Goal: Task Accomplishment & Management: Use online tool/utility

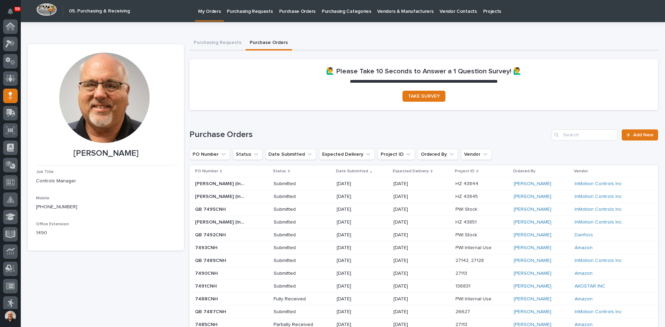
scroll to position [69, 0]
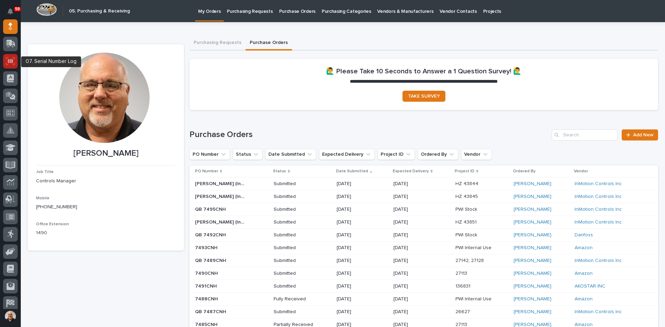
click at [9, 62] on icon at bounding box center [10, 61] width 9 height 8
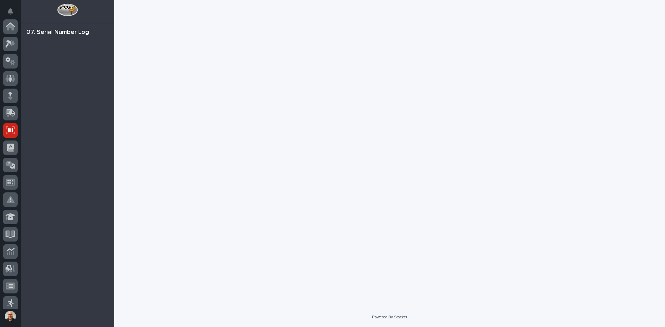
scroll to position [104, 0]
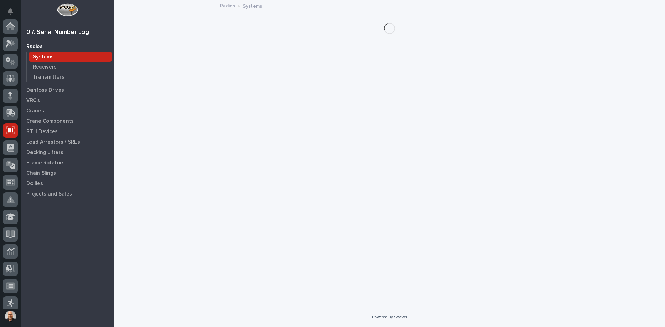
scroll to position [104, 0]
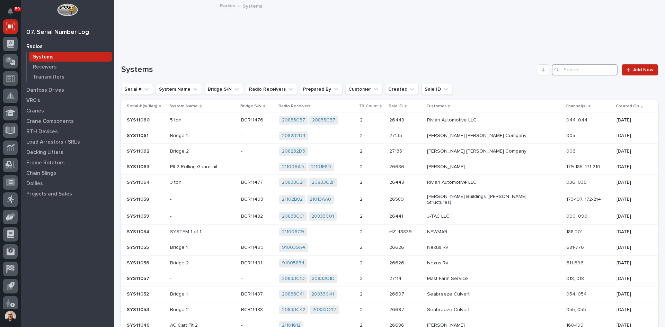
click at [566, 72] on input "Search" at bounding box center [585, 69] width 66 height 11
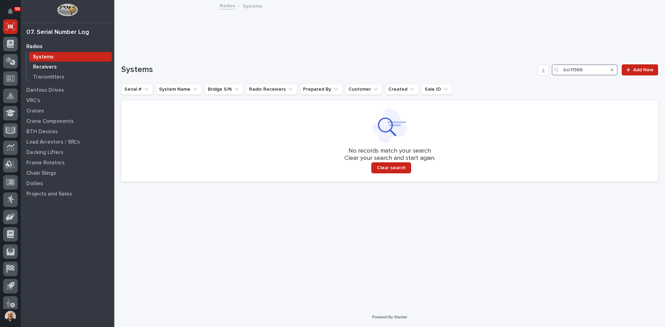
type input "bcr11366"
click at [47, 67] on p "Receivers" at bounding box center [45, 67] width 24 height 6
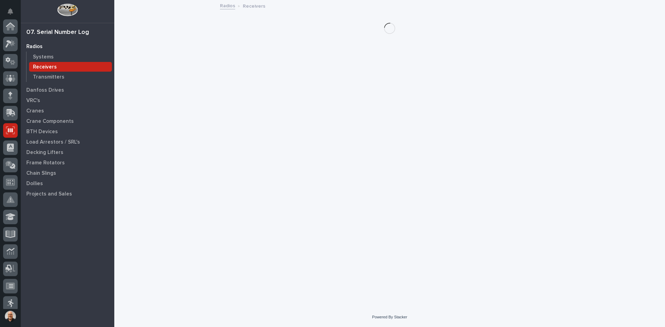
scroll to position [104, 0]
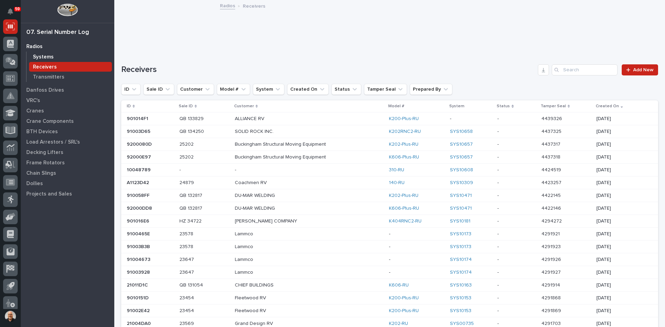
click at [44, 55] on p "Systems" at bounding box center [43, 57] width 21 height 6
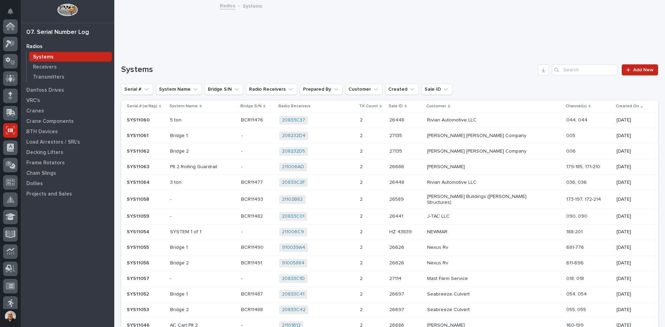
scroll to position [104, 0]
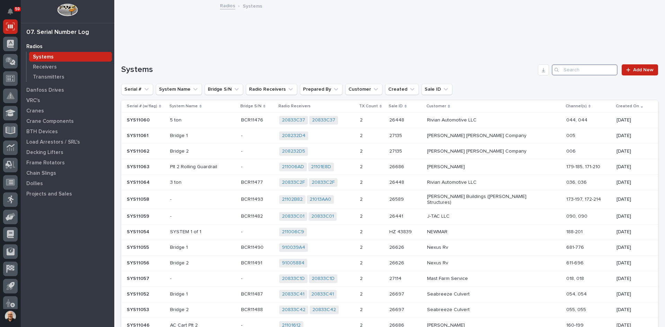
click at [569, 69] on input "Search" at bounding box center [585, 69] width 66 height 11
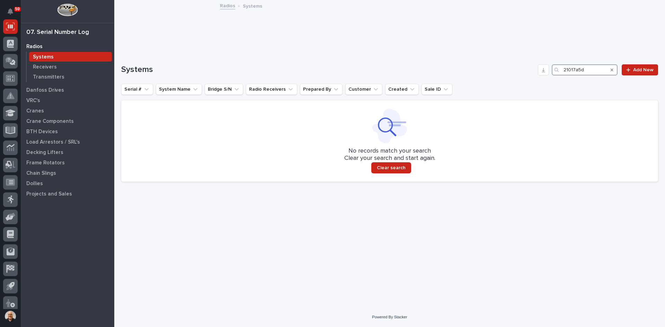
drag, startPoint x: 588, startPoint y: 71, endPoint x: 494, endPoint y: 78, distance: 94.2
click at [494, 78] on div "Systems 21017a5d Add New Serial # System Name Bridge S/N Radio Receivers Prepar…" at bounding box center [389, 122] width 537 height 117
type input "21013ac6"
click at [41, 54] on p "Systems" at bounding box center [43, 57] width 21 height 6
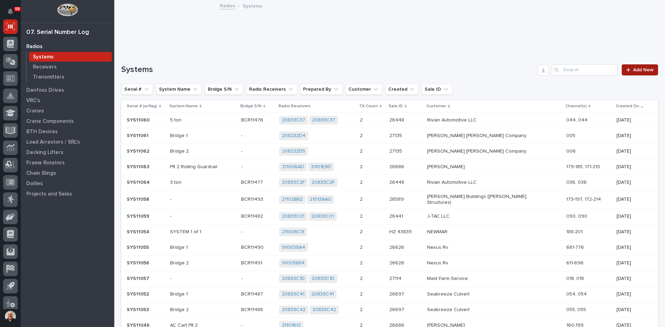
click at [636, 69] on span "Add New" at bounding box center [643, 70] width 20 height 5
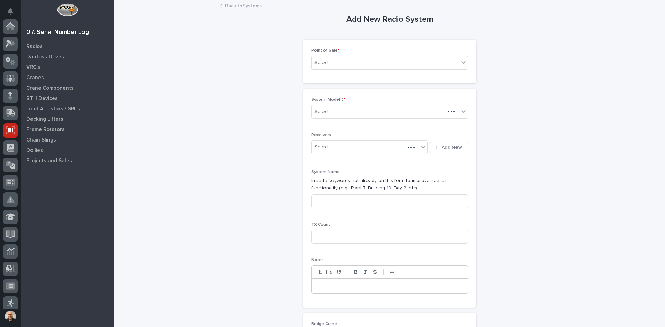
scroll to position [104, 0]
click at [333, 60] on div "Select..." at bounding box center [385, 62] width 147 height 11
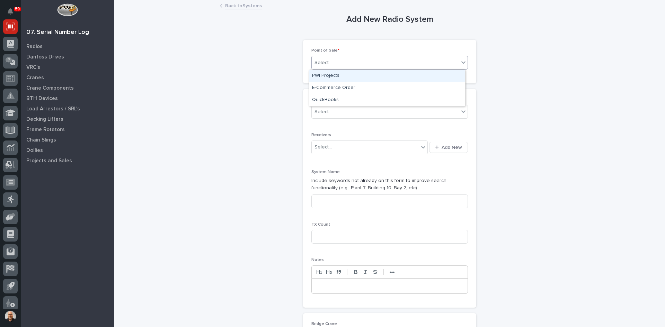
click at [328, 77] on div "PWI Projects" at bounding box center [387, 76] width 156 height 12
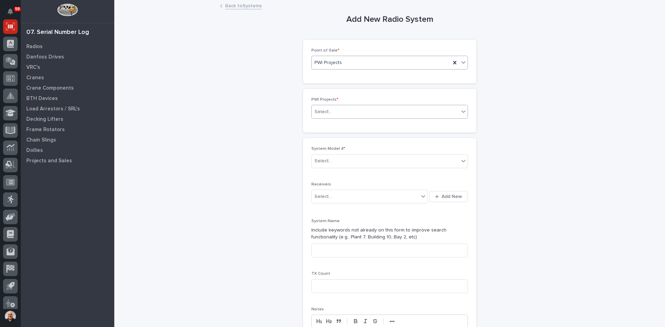
click at [335, 113] on div "Select..." at bounding box center [385, 111] width 147 height 11
type input "*****"
click at [370, 124] on div "24744 - DJ Construction - [PERSON_NAME] Plant 7 Setup" at bounding box center [387, 125] width 156 height 12
click at [337, 161] on div "Select..." at bounding box center [385, 161] width 147 height 11
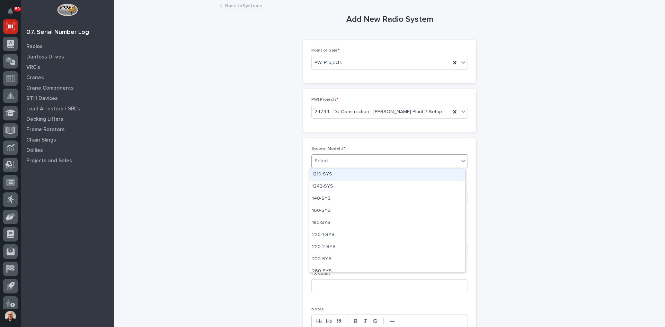
type input "*"
click at [358, 173] on div "Component/Custom System-SYS" at bounding box center [387, 175] width 156 height 12
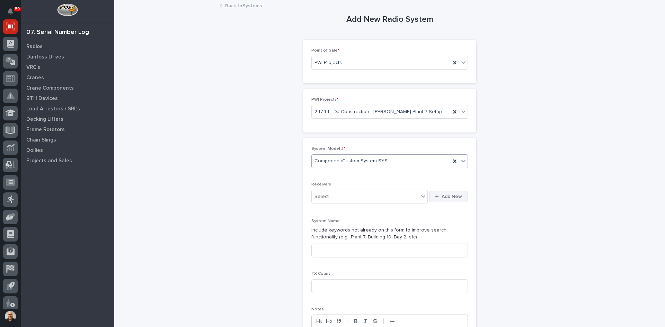
click at [445, 196] on span "Add New" at bounding box center [452, 197] width 20 height 6
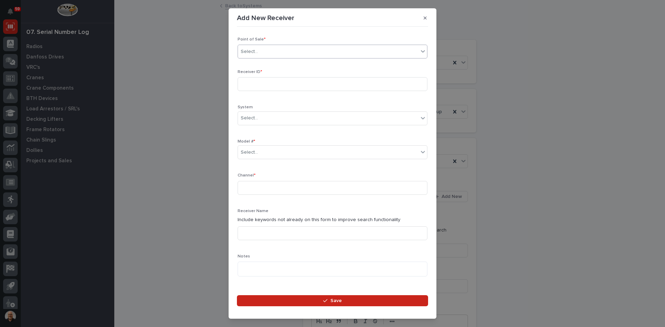
click at [268, 49] on div "Select..." at bounding box center [328, 51] width 181 height 11
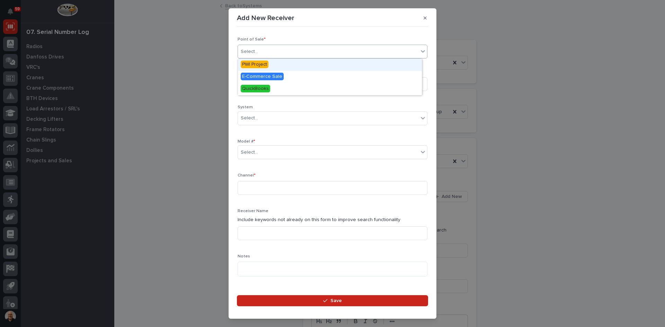
click at [258, 66] on span "PWI Project" at bounding box center [255, 65] width 28 height 8
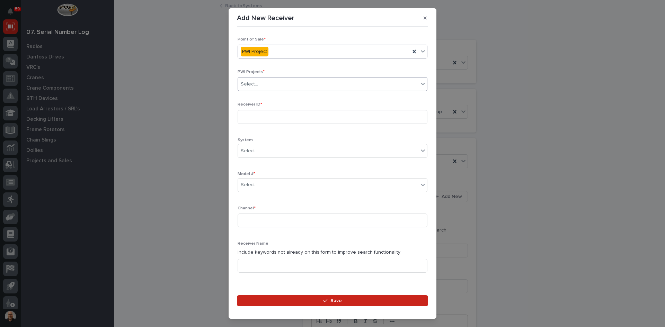
click at [262, 81] on div "Select..." at bounding box center [328, 84] width 181 height 11
type input "*****"
click at [272, 95] on div "24744 - DJ Construction - [PERSON_NAME] Plant 7 Setup" at bounding box center [330, 97] width 184 height 12
click at [245, 114] on input at bounding box center [333, 117] width 190 height 14
type input "21013AC6"
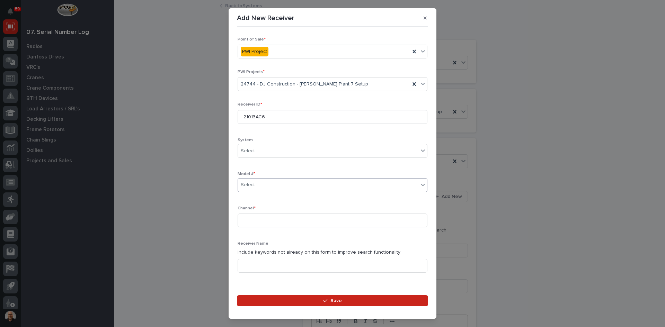
click at [261, 184] on div "Select..." at bounding box center [328, 184] width 181 height 11
click at [261, 183] on div "Select..." at bounding box center [328, 184] width 181 height 11
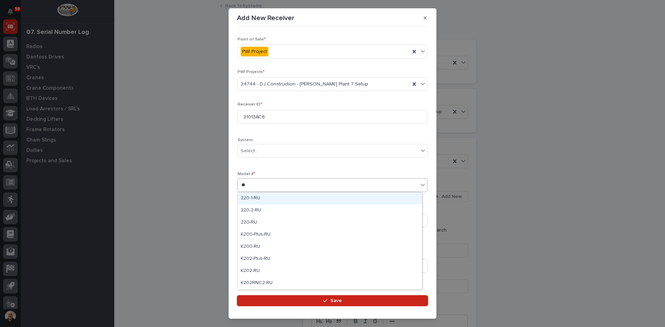
type input "***"
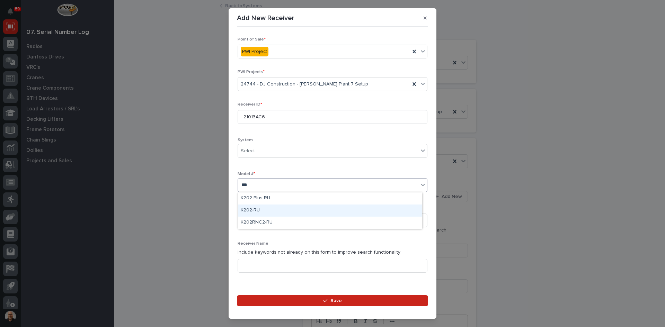
click at [253, 211] on div "K202-RU" at bounding box center [330, 211] width 184 height 12
click at [253, 220] on input at bounding box center [333, 221] width 190 height 14
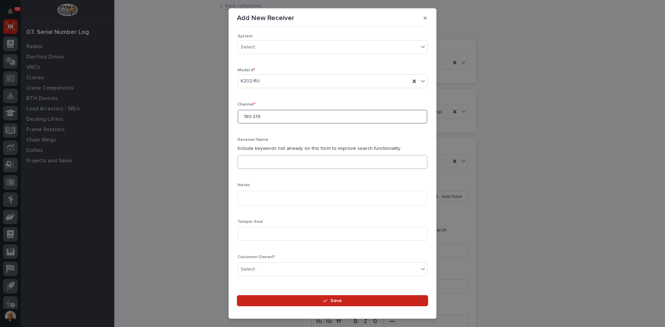
type input "180-219"
click at [246, 163] on input at bounding box center [333, 162] width 190 height 14
type input "f"
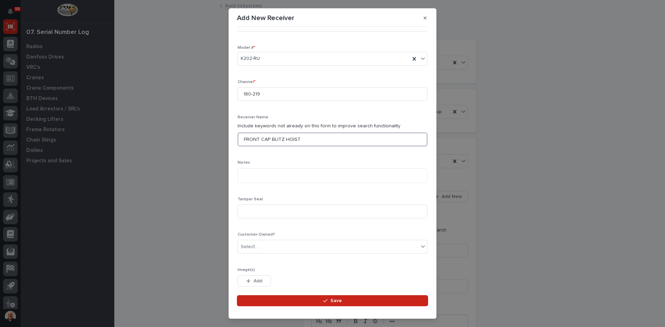
scroll to position [159, 0]
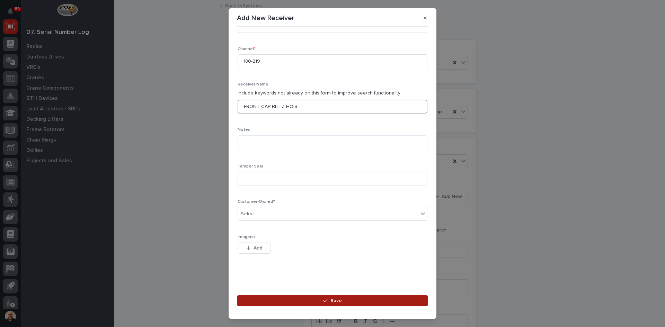
type input "FRONT CAP BLITZ HOIST"
click at [334, 299] on span "Save" at bounding box center [336, 301] width 11 height 6
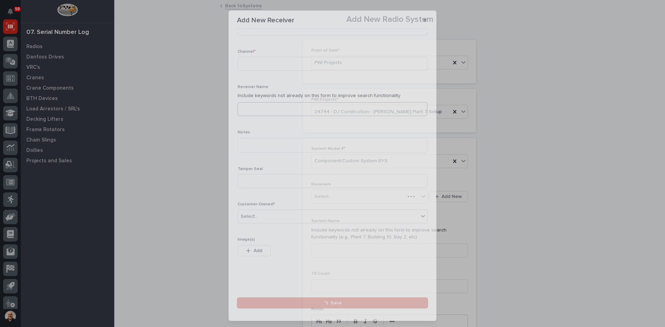
scroll to position [0, 0]
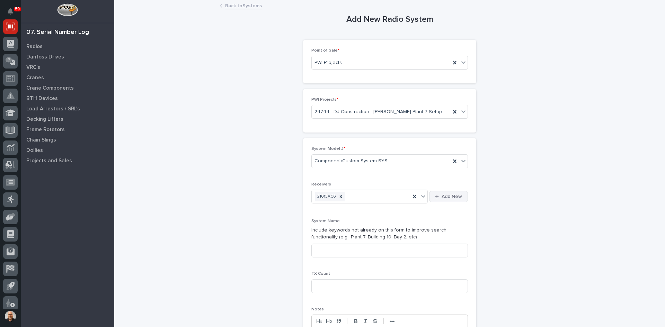
click at [452, 197] on span "Add New" at bounding box center [452, 197] width 20 height 6
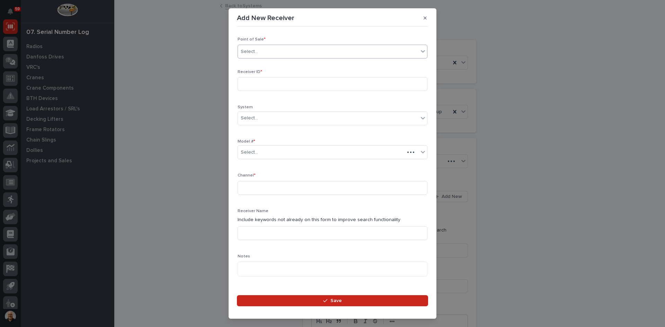
click at [263, 50] on div "Select..." at bounding box center [328, 51] width 181 height 11
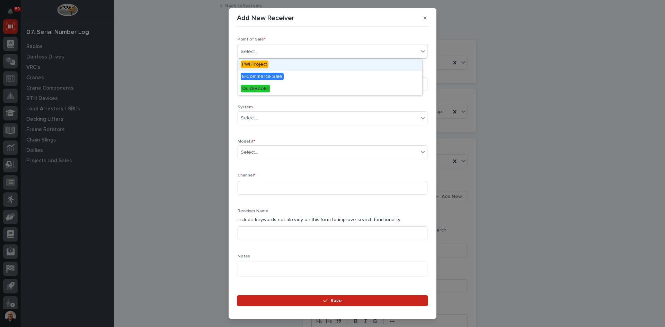
click at [259, 63] on span "PWI Project" at bounding box center [255, 65] width 28 height 8
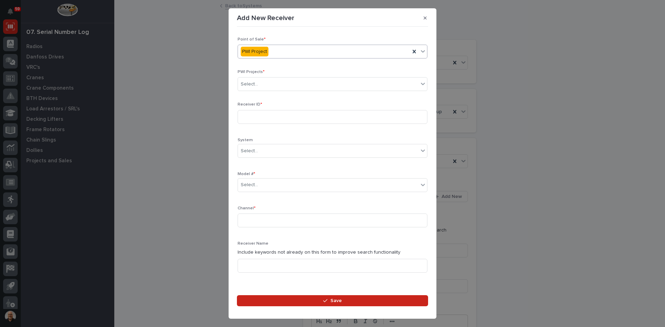
click at [263, 76] on div "PWI Projects * Select..." at bounding box center [333, 83] width 190 height 27
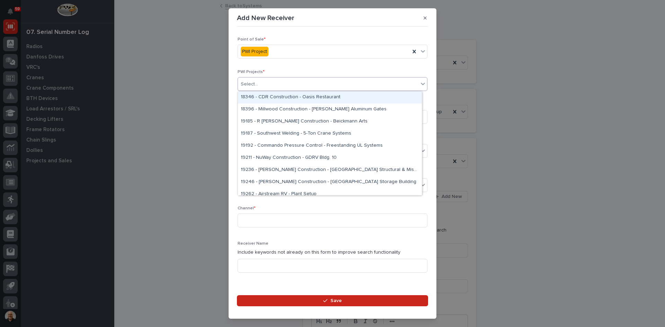
click at [262, 82] on div "Select..." at bounding box center [328, 84] width 181 height 11
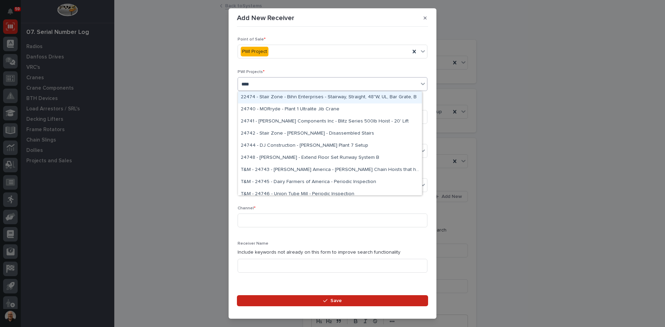
type input "*****"
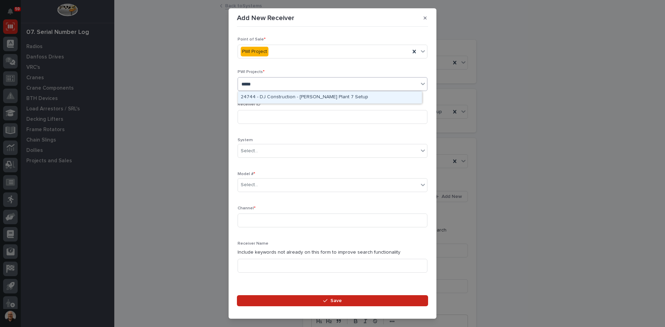
click at [286, 94] on div "24744 - DJ Construction - [PERSON_NAME] Plant 7 Setup" at bounding box center [330, 97] width 184 height 12
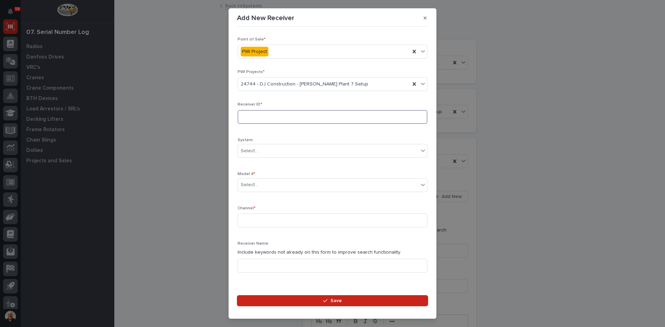
click at [252, 116] on input at bounding box center [333, 117] width 190 height 14
type input "21017A5D"
click at [268, 186] on div "Select..." at bounding box center [328, 184] width 181 height 11
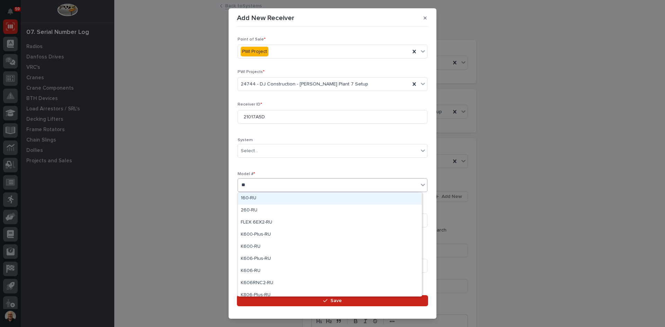
type input "***"
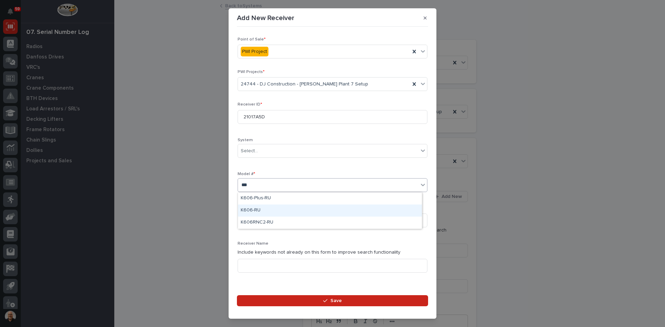
click at [249, 210] on div "K606-RU" at bounding box center [330, 211] width 184 height 12
click at [248, 219] on input at bounding box center [333, 221] width 190 height 14
type input "170-183"
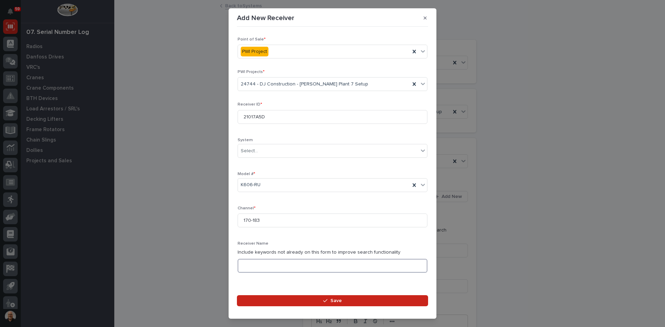
click at [250, 265] on input at bounding box center [333, 266] width 190 height 14
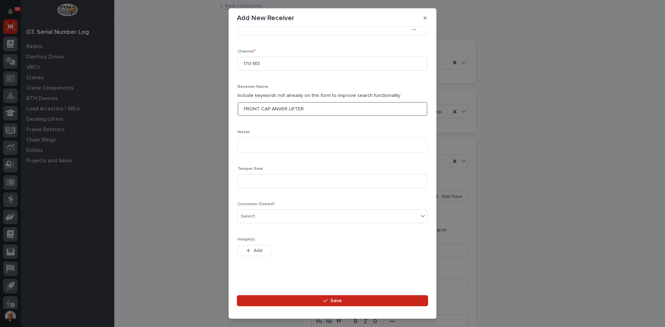
scroll to position [159, 0]
type input "FRONT CAP ANVER LIFTER"
click at [253, 181] on input at bounding box center [333, 179] width 190 height 14
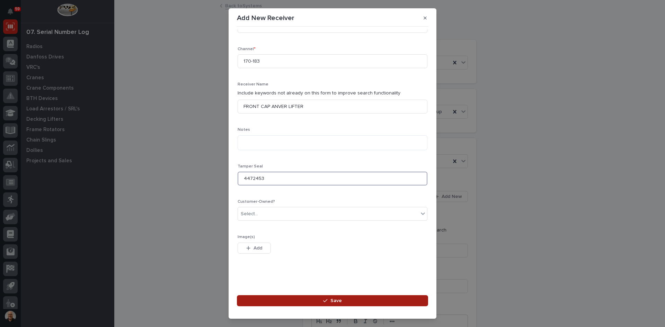
type input "4472453"
click at [336, 298] on span "Save" at bounding box center [336, 301] width 11 height 6
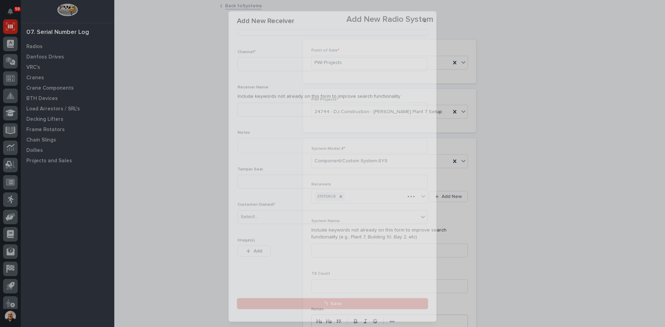
scroll to position [0, 0]
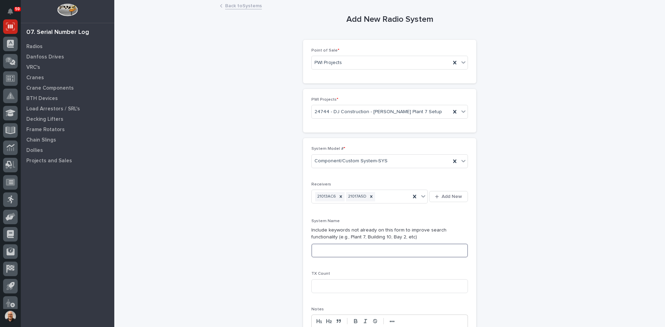
click at [320, 250] on input at bounding box center [390, 251] width 157 height 14
type input "PLANT 7 FRONT CAP SET"
click at [321, 287] on input at bounding box center [390, 287] width 157 height 14
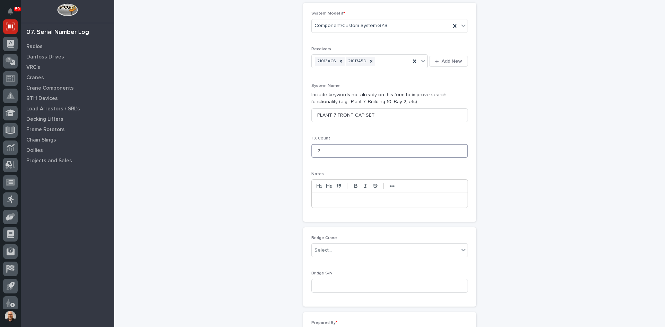
scroll to position [139, 0]
type input "2"
click at [330, 282] on input at bounding box center [390, 283] width 157 height 14
type input "BCR"
click at [338, 247] on div "Select..." at bounding box center [385, 247] width 147 height 11
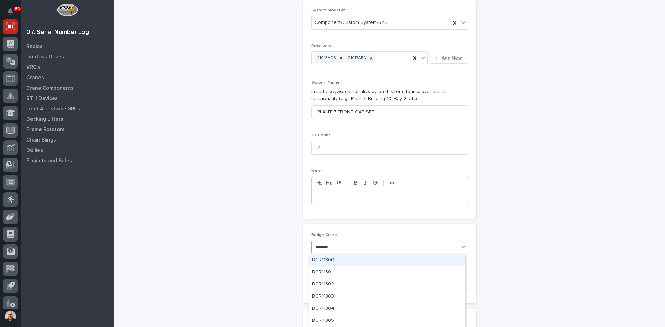
type input "********"
click at [325, 260] on div "BCR11366" at bounding box center [387, 261] width 156 height 12
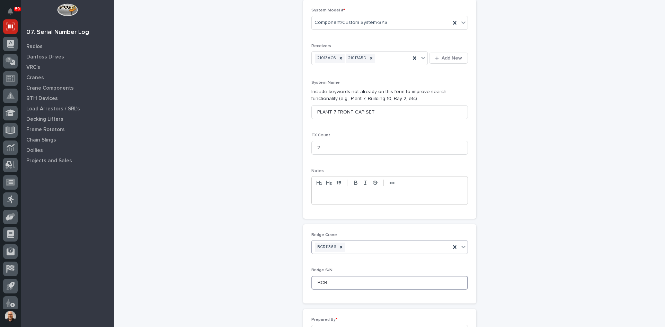
click at [328, 284] on input "BCR" at bounding box center [390, 283] width 157 height 14
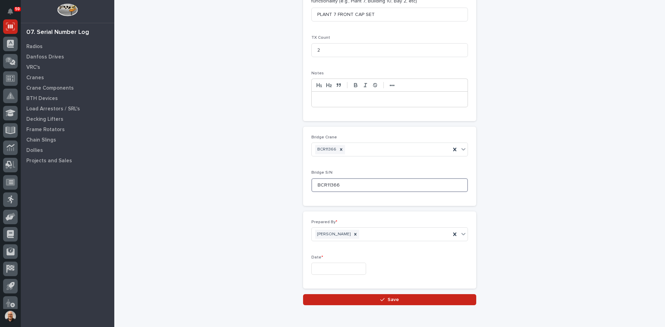
scroll to position [243, 0]
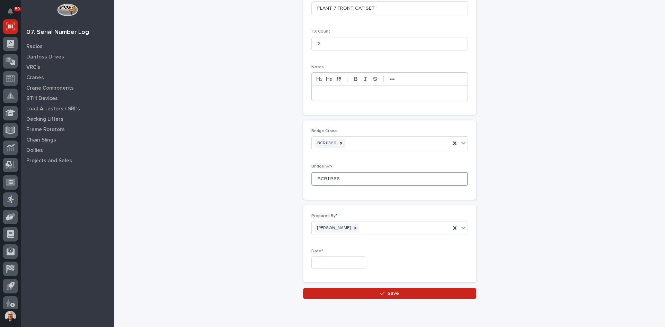
type input "BCR11366"
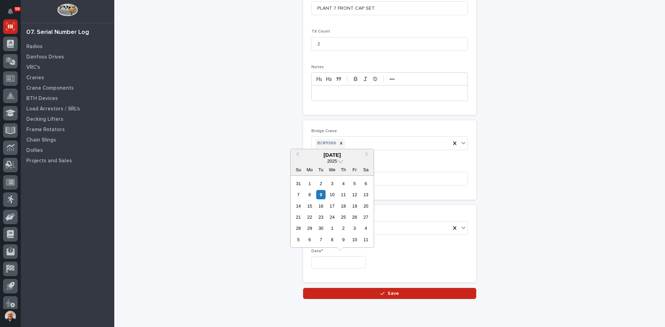
click at [320, 262] on input "text" at bounding box center [339, 263] width 55 height 12
click at [322, 193] on div "9" at bounding box center [320, 194] width 9 height 9
type input "**********"
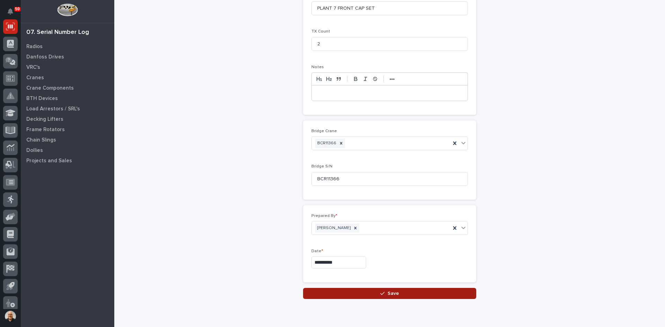
click at [392, 293] on span "Save" at bounding box center [393, 294] width 11 height 6
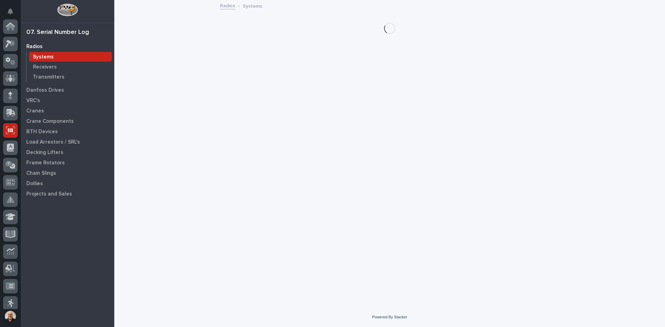
scroll to position [104, 0]
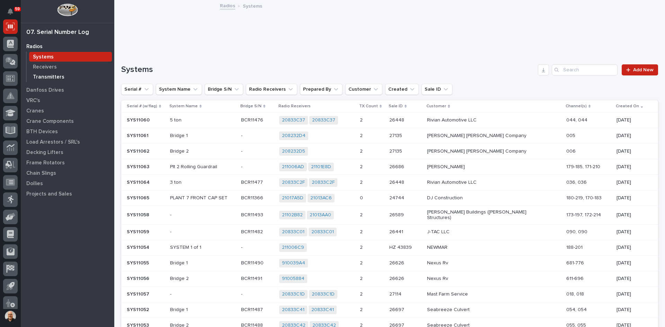
click at [46, 77] on p "Transmitters" at bounding box center [49, 77] width 32 height 6
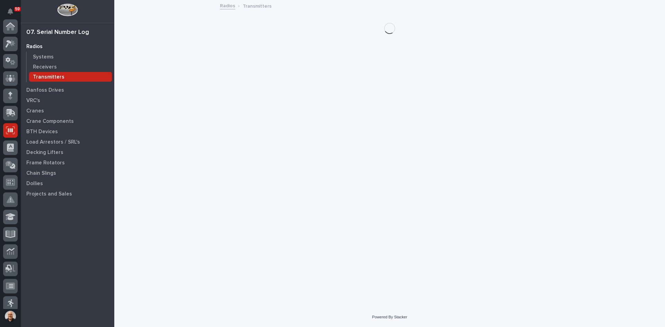
scroll to position [104, 0]
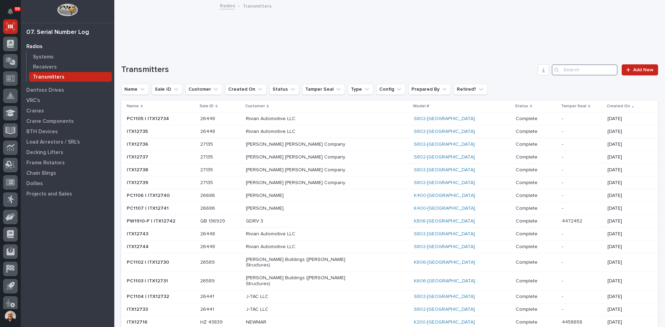
click at [567, 67] on input "Search" at bounding box center [585, 69] width 66 height 11
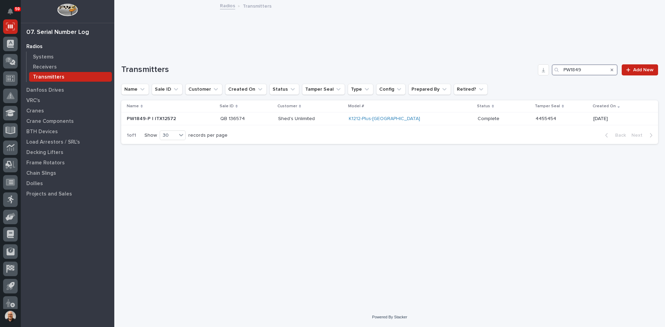
type input "PW1849"
click at [50, 74] on p "Transmitters" at bounding box center [49, 77] width 32 height 6
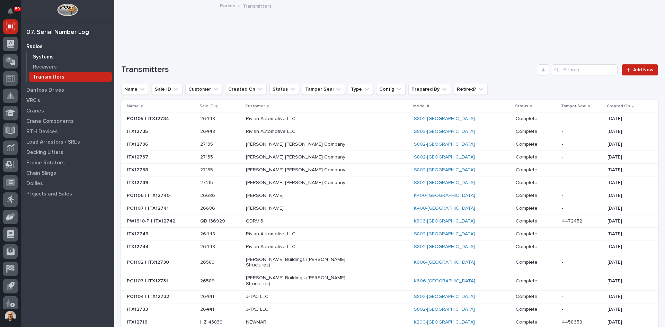
click at [49, 53] on div "Systems" at bounding box center [70, 57] width 83 height 10
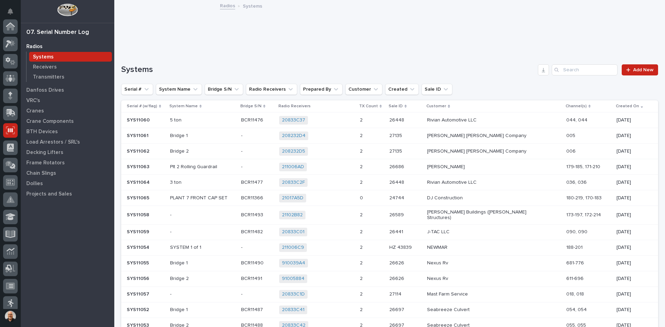
scroll to position [104, 0]
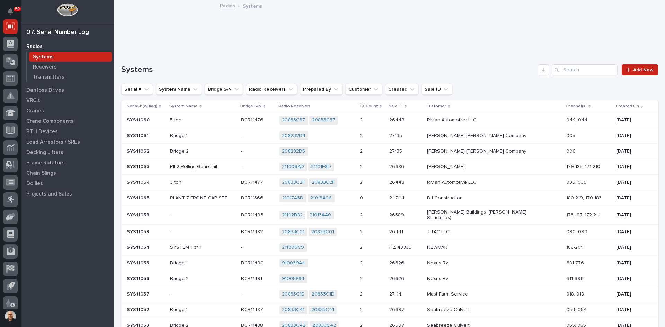
click at [236, 198] on p "PLANT 7 FRONT CAP SET" at bounding box center [202, 198] width 65 height 6
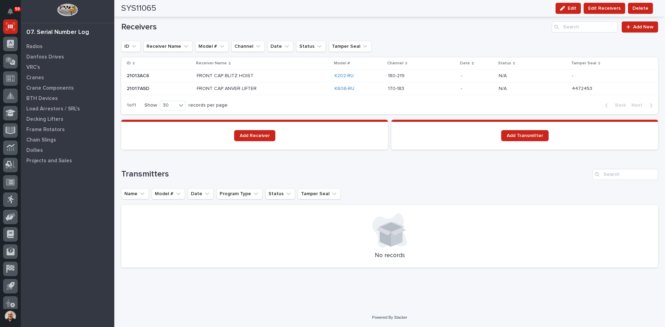
scroll to position [472, 0]
click at [513, 134] on span "Add Transmitter" at bounding box center [525, 135] width 36 height 5
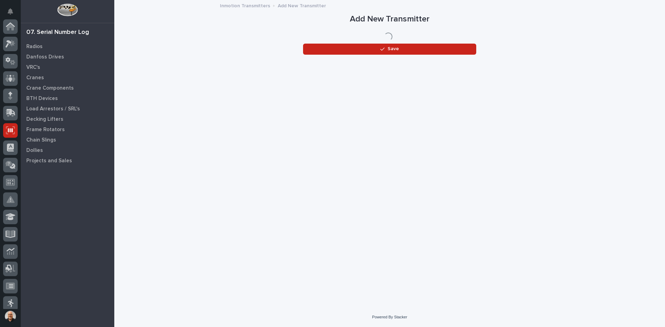
scroll to position [104, 0]
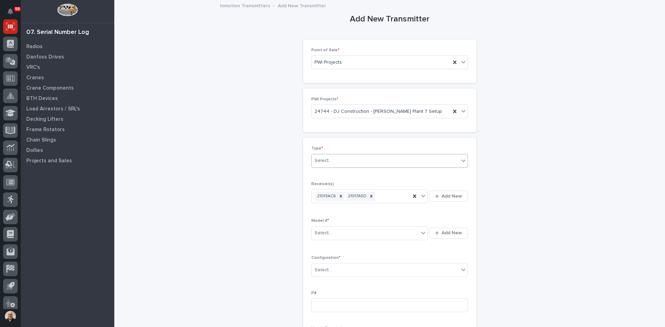
click at [343, 158] on div "Select..." at bounding box center [385, 160] width 147 height 11
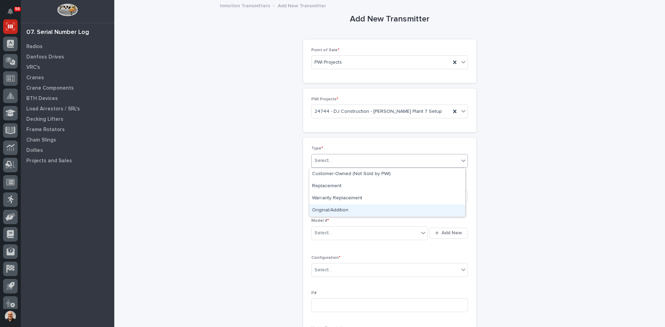
click at [337, 210] on div "Original/Addition" at bounding box center [387, 211] width 156 height 12
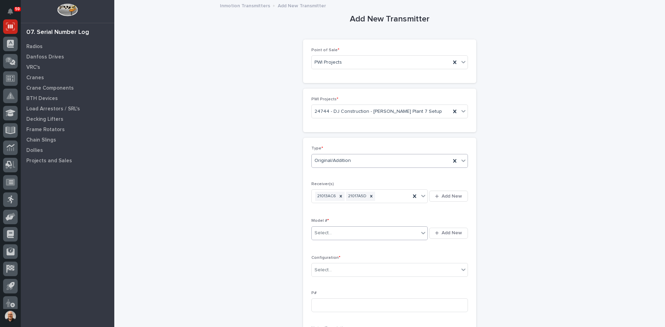
click at [332, 233] on div "Select..." at bounding box center [365, 233] width 107 height 11
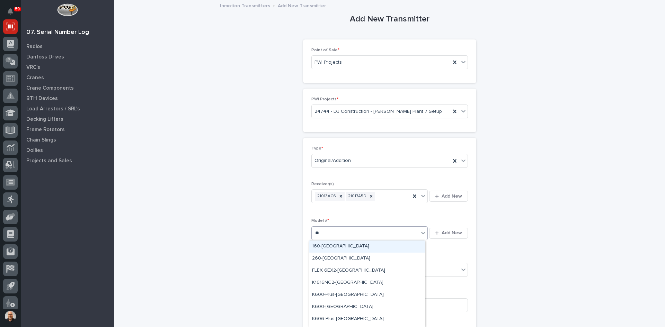
type input "***"
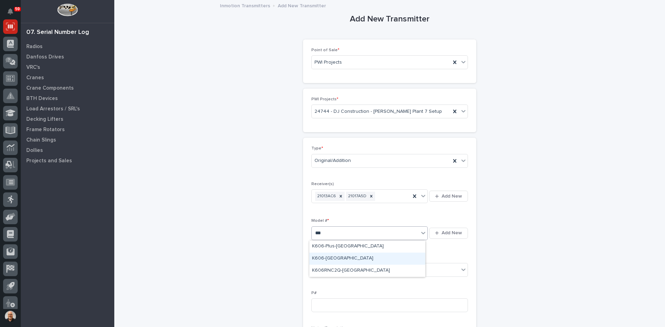
click at [318, 257] on div "K606-[GEOGRAPHIC_DATA]" at bounding box center [367, 259] width 116 height 12
click at [333, 271] on input "text" at bounding box center [333, 271] width 1 height 6
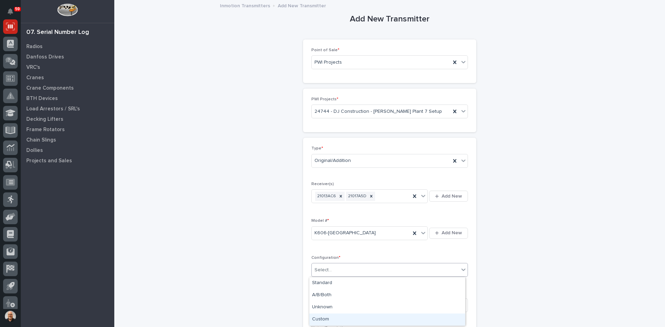
click at [326, 320] on div "Custom" at bounding box center [387, 320] width 156 height 12
click at [319, 304] on input at bounding box center [390, 306] width 157 height 14
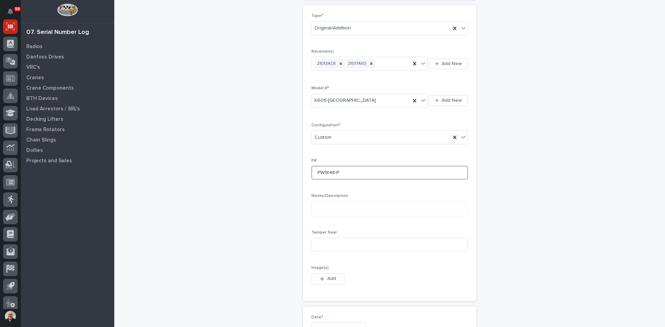
scroll to position [139, 0]
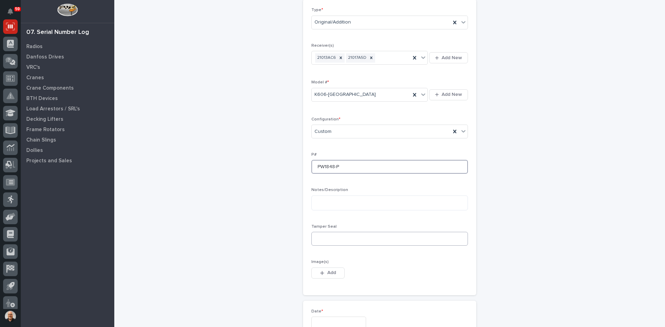
type input "PW1848-P"
click at [328, 239] on input at bounding box center [390, 239] width 157 height 14
type input "4455450"
click at [330, 271] on span "Add" at bounding box center [331, 273] width 9 height 6
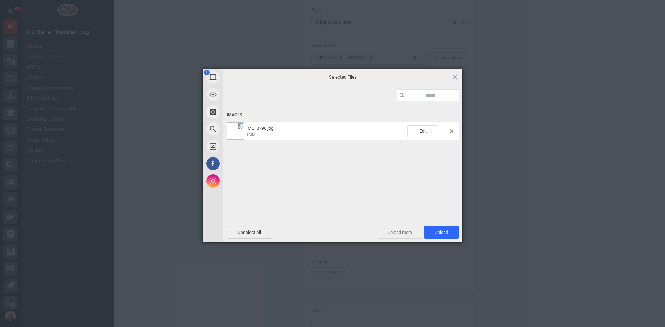
click at [411, 229] on span "Upload more" at bounding box center [400, 232] width 46 height 13
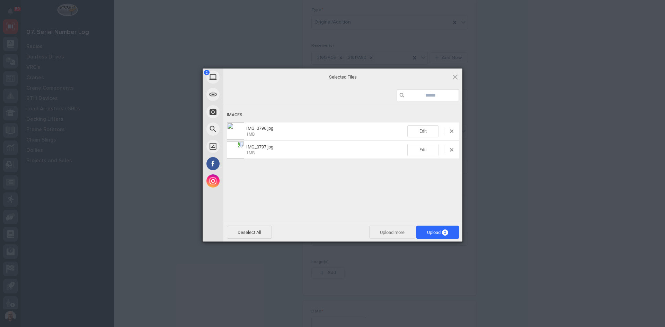
click at [401, 234] on span "Upload more" at bounding box center [392, 232] width 46 height 13
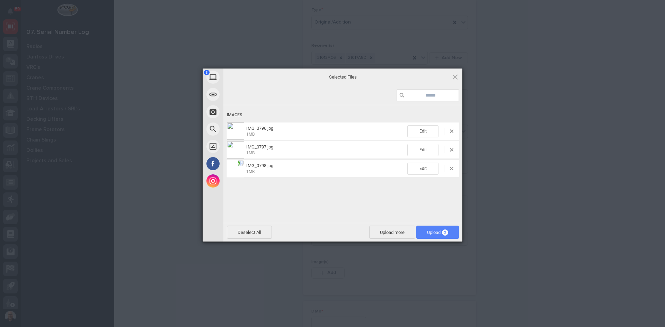
click at [435, 232] on span "Upload 3" at bounding box center [437, 232] width 21 height 5
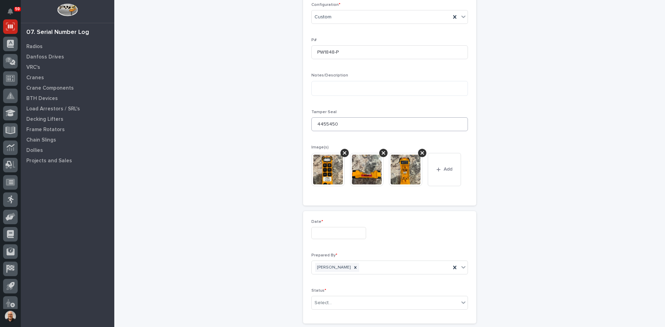
scroll to position [255, 0]
click at [317, 228] on input "text" at bounding box center [339, 232] width 55 height 12
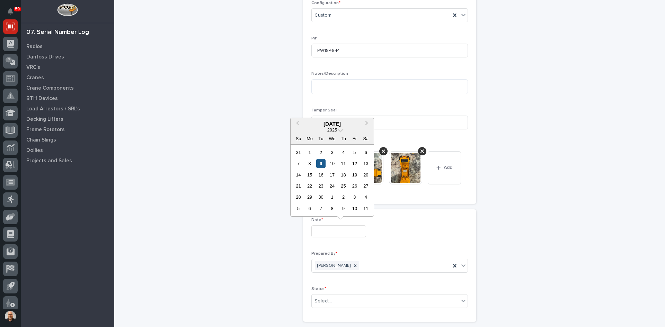
click at [322, 163] on div "9" at bounding box center [320, 163] width 9 height 9
type input "**********"
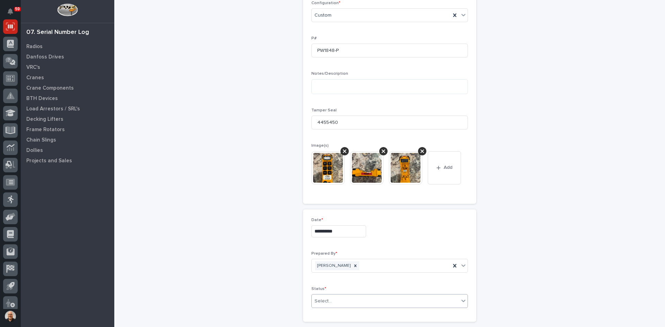
click at [335, 302] on div "Select..." at bounding box center [385, 301] width 147 height 11
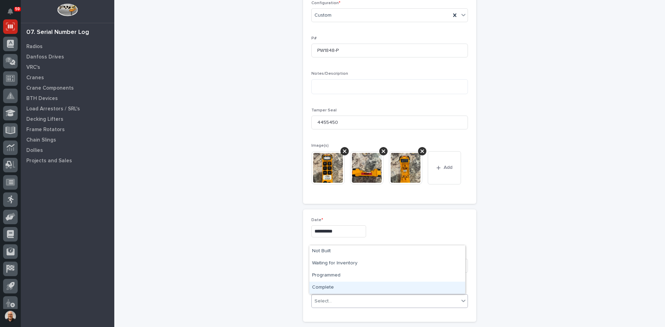
click at [329, 286] on div "Complete" at bounding box center [387, 288] width 156 height 12
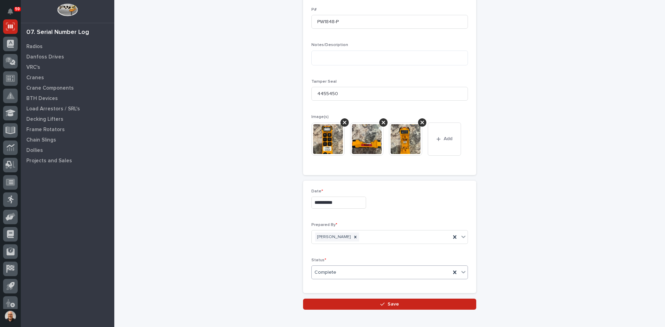
scroll to position [321, 0]
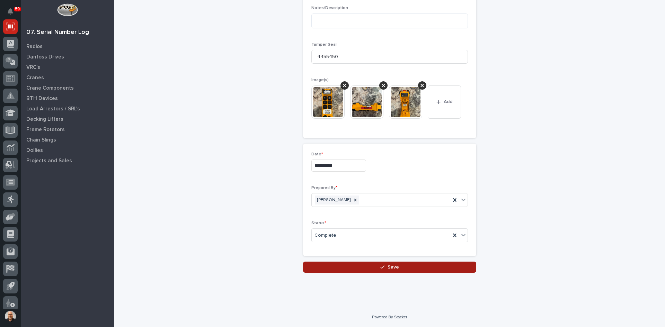
click at [395, 268] on span "Save" at bounding box center [393, 267] width 11 height 6
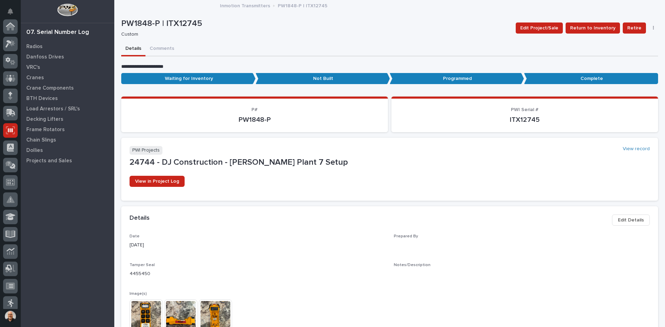
scroll to position [104, 0]
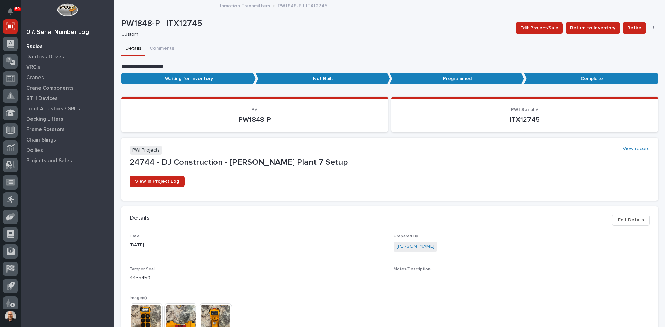
click at [38, 45] on p "Radios" at bounding box center [34, 47] width 16 height 6
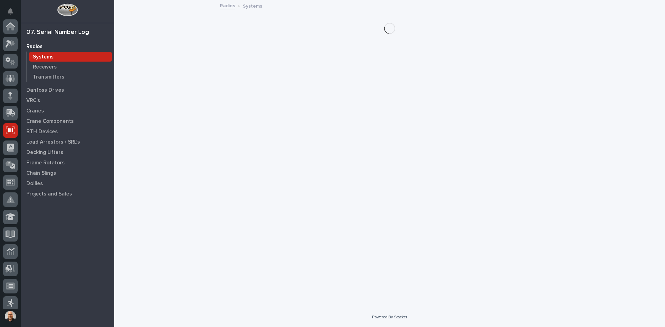
scroll to position [104, 0]
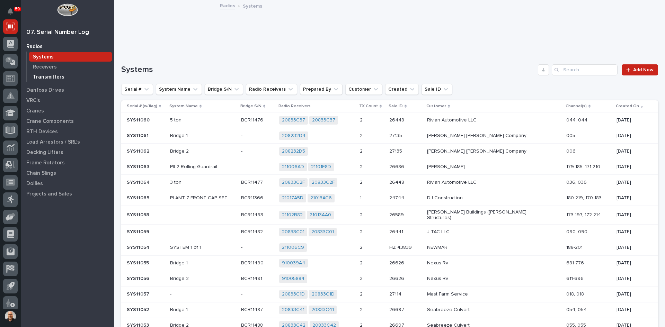
click at [50, 77] on p "Transmitters" at bounding box center [49, 77] width 32 height 6
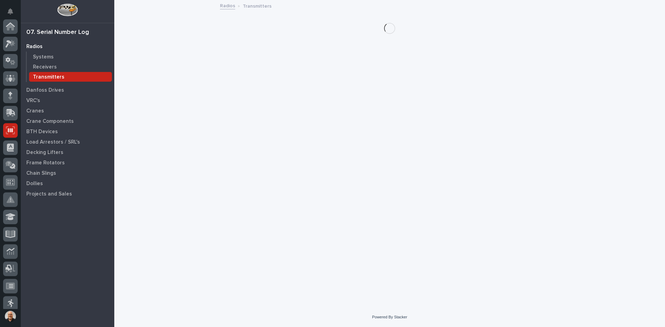
scroll to position [104, 0]
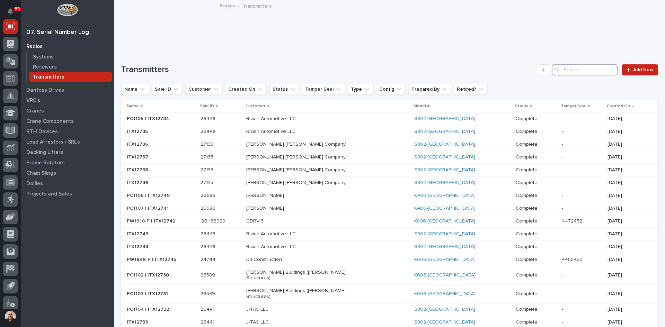
click at [582, 73] on input "Search" at bounding box center [585, 69] width 66 height 11
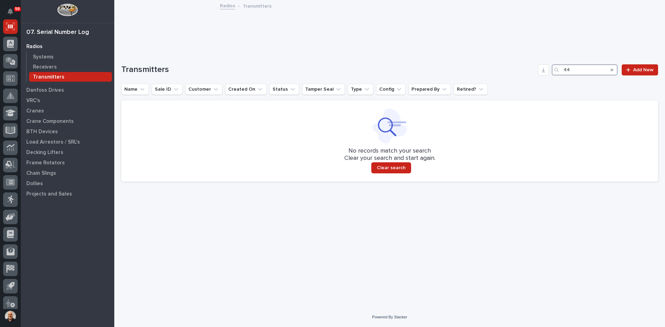
type input "4"
type input "PW1847-P"
click at [41, 55] on p "Systems" at bounding box center [43, 57] width 21 height 6
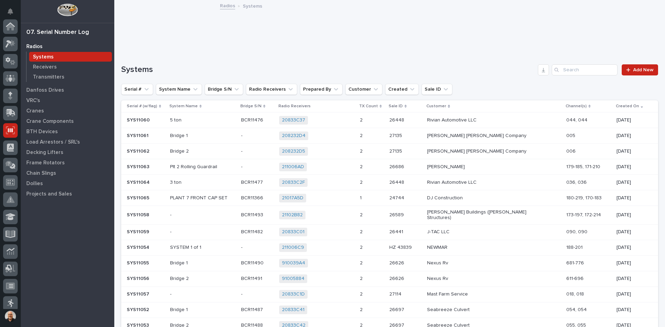
scroll to position [104, 0]
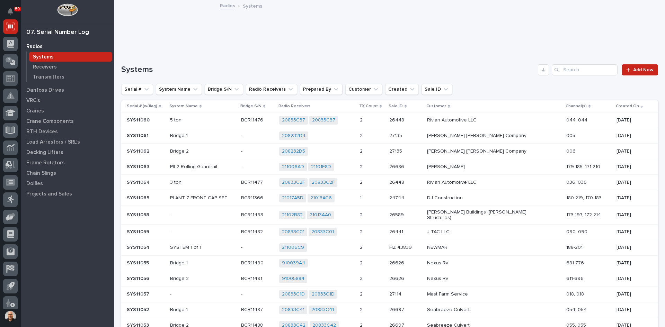
click at [355, 200] on div "21017A5D 21013AC6 + 0" at bounding box center [317, 198] width 76 height 9
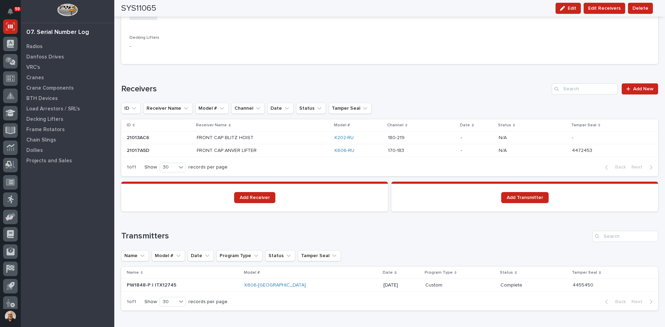
scroll to position [453, 0]
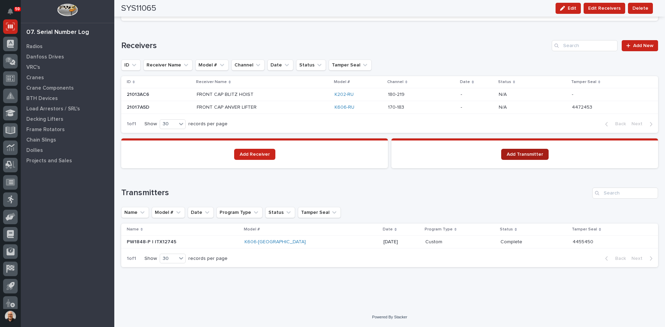
click at [523, 153] on span "Add Transmitter" at bounding box center [525, 154] width 36 height 5
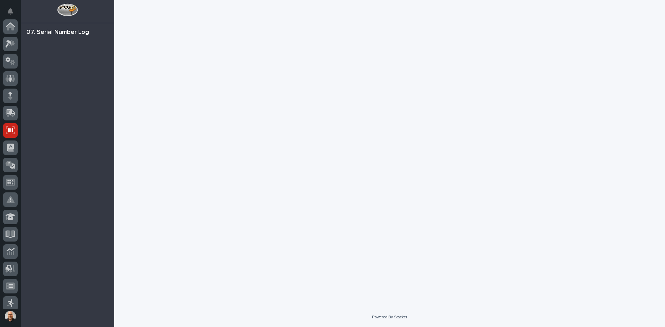
scroll to position [104, 0]
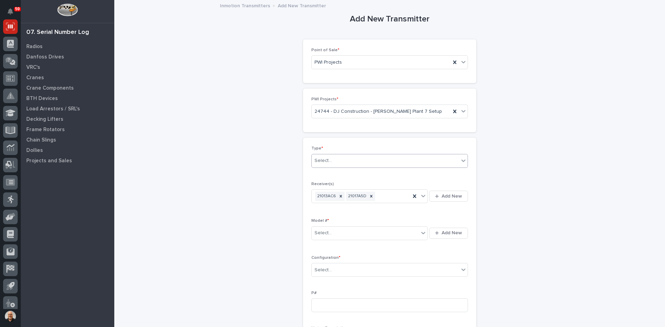
click at [343, 161] on div "Select..." at bounding box center [385, 160] width 147 height 11
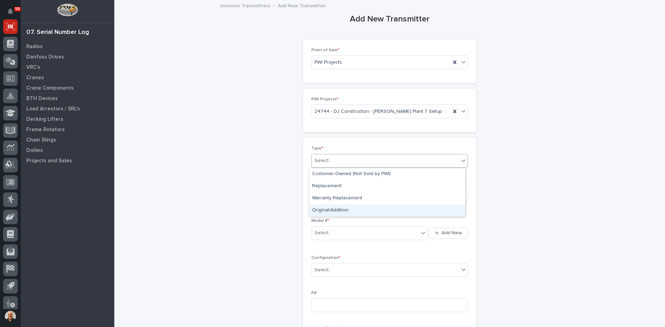
click at [335, 209] on div "Original/Addition" at bounding box center [387, 211] width 156 height 12
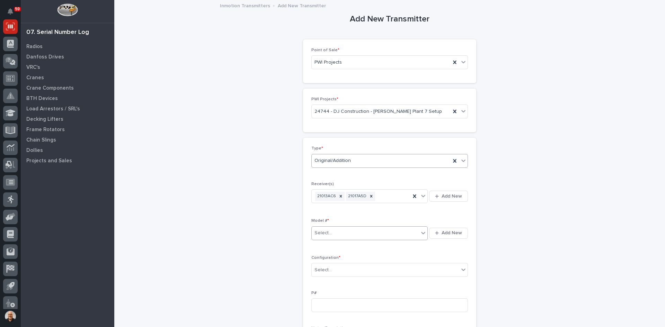
click at [341, 233] on div "Select..." at bounding box center [365, 233] width 107 height 11
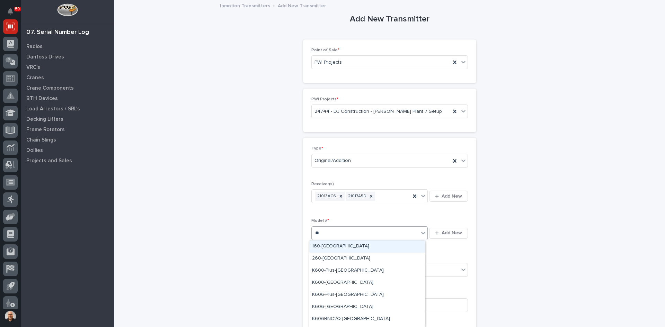
type input "***"
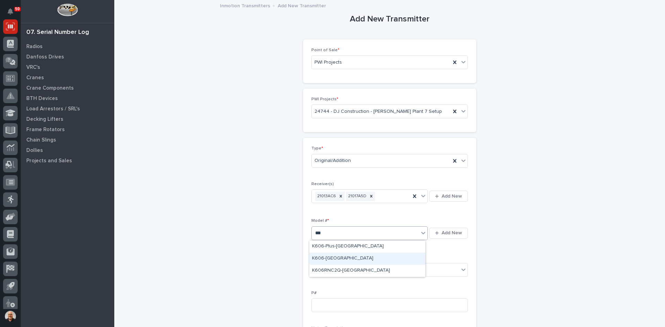
click at [324, 260] on div "K606-[GEOGRAPHIC_DATA]" at bounding box center [367, 259] width 116 height 12
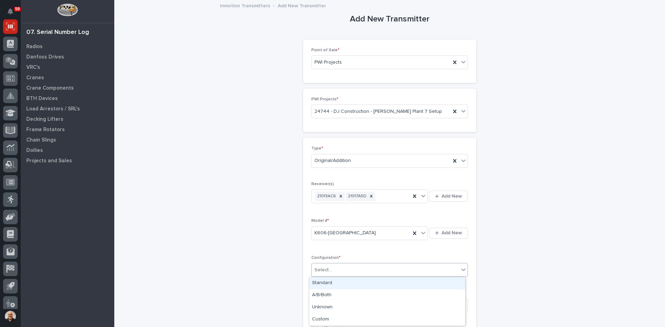
click at [339, 269] on div "Select..." at bounding box center [385, 270] width 147 height 11
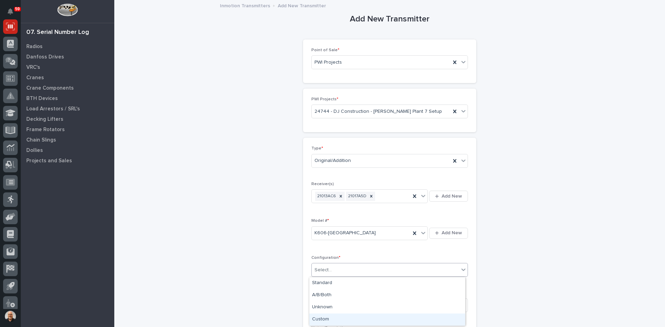
click at [328, 319] on div "Custom" at bounding box center [387, 320] width 156 height 12
click at [316, 303] on input at bounding box center [390, 306] width 157 height 14
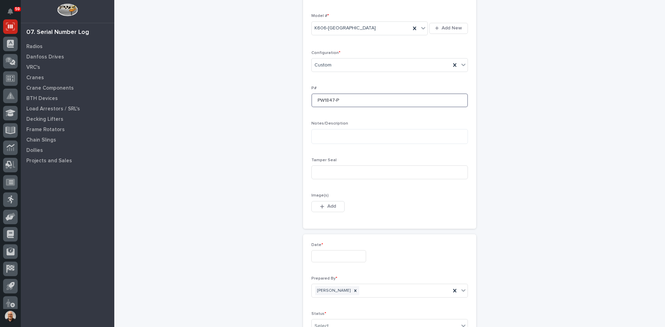
scroll to position [208, 0]
type input "PW1847-P"
click at [328, 204] on span "Add" at bounding box center [331, 204] width 9 height 6
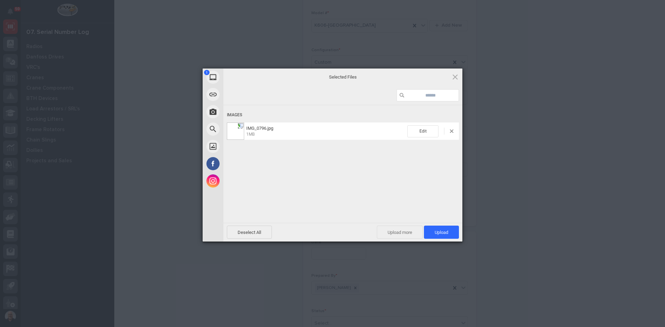
click at [405, 230] on span "Upload more" at bounding box center [400, 232] width 46 height 13
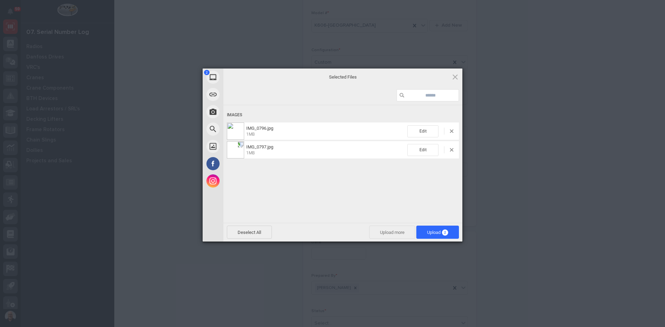
click at [394, 231] on span "Upload more" at bounding box center [392, 232] width 46 height 13
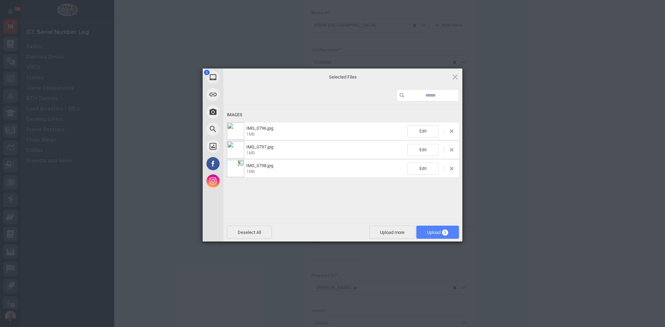
click at [430, 233] on span "Upload 3" at bounding box center [437, 232] width 21 height 5
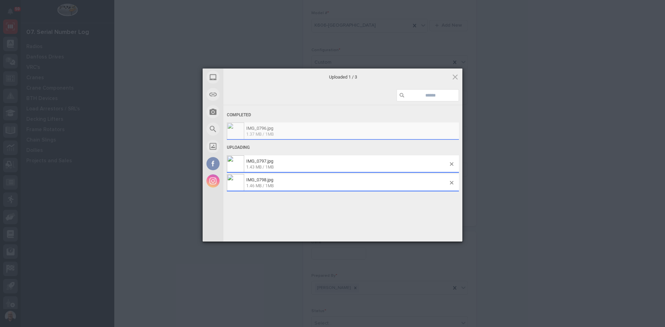
scroll to position [220, 0]
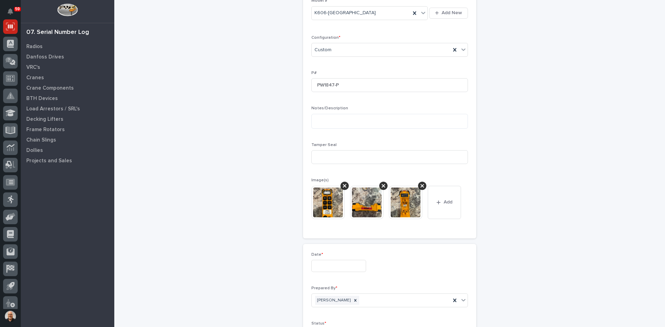
click at [337, 266] on input "text" at bounding box center [339, 266] width 55 height 12
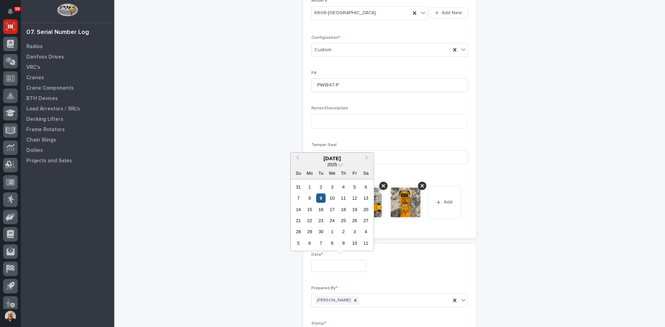
click at [321, 199] on div "9" at bounding box center [320, 198] width 9 height 9
type input "**********"
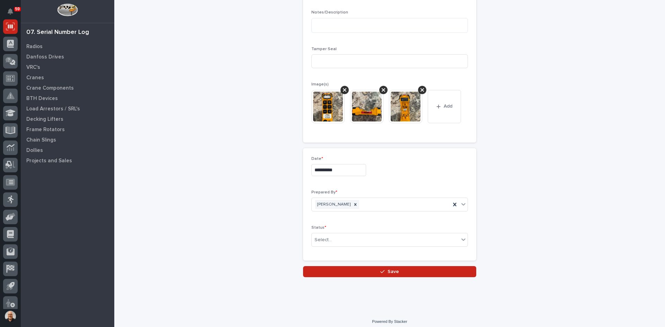
scroll to position [321, 0]
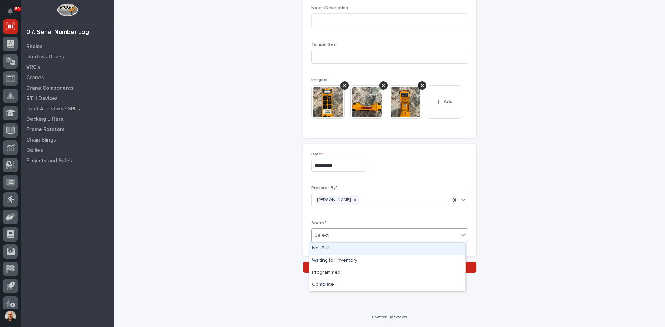
click at [333, 235] on div "Select..." at bounding box center [385, 235] width 147 height 11
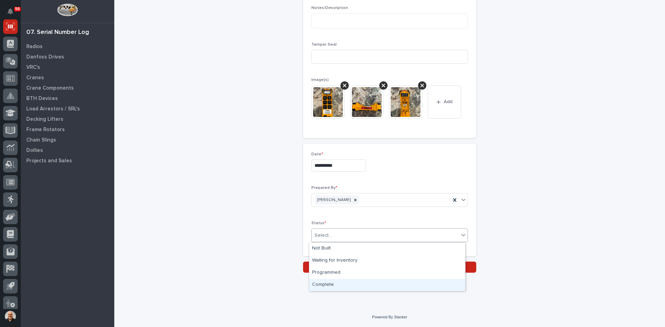
click at [326, 284] on div "Complete" at bounding box center [387, 285] width 156 height 12
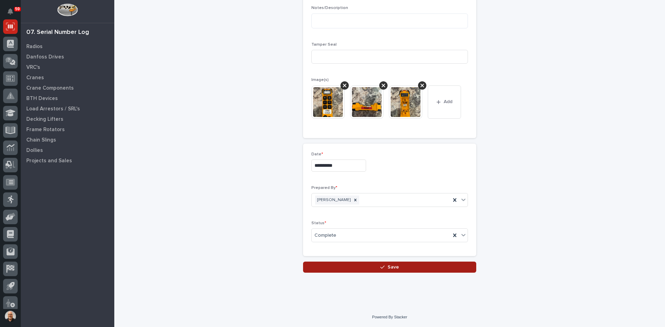
click at [394, 266] on span "Save" at bounding box center [393, 267] width 11 height 6
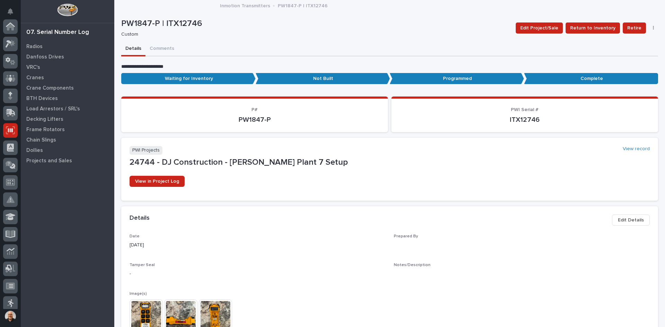
scroll to position [104, 0]
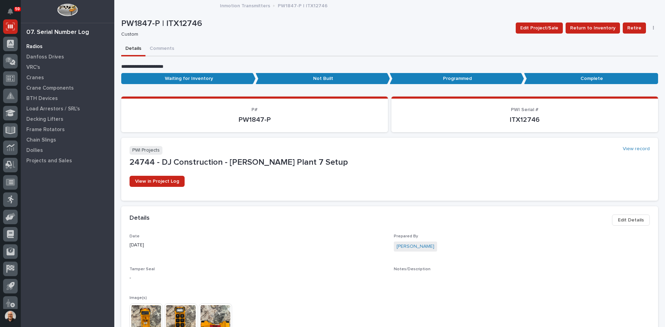
click at [40, 46] on p "Radios" at bounding box center [34, 47] width 16 height 6
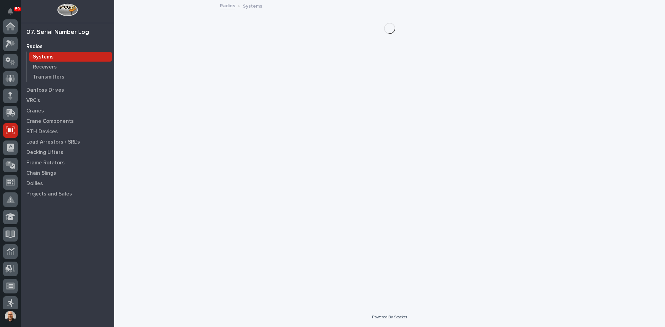
scroll to position [104, 0]
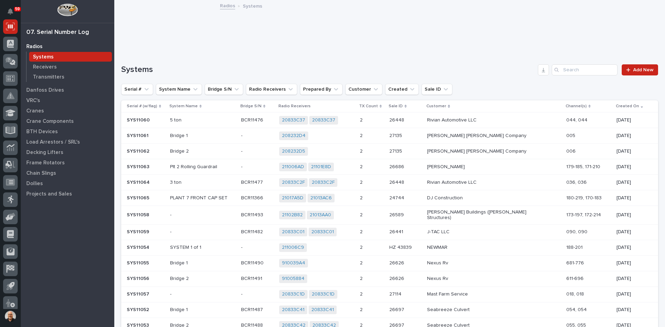
click at [43, 54] on p "Systems" at bounding box center [43, 57] width 21 height 6
click at [355, 198] on div "21017A5D 21013AC6 + 0" at bounding box center [317, 198] width 76 height 9
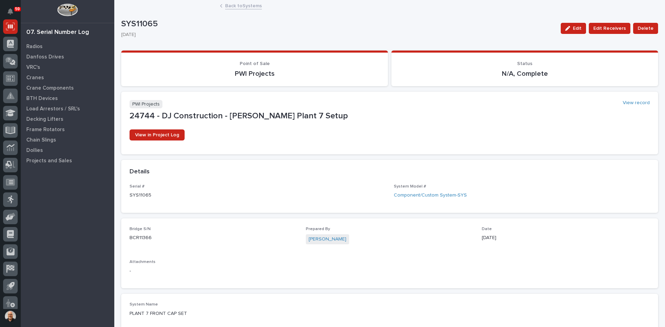
click at [235, 5] on link "Back to Systems" at bounding box center [243, 5] width 37 height 8
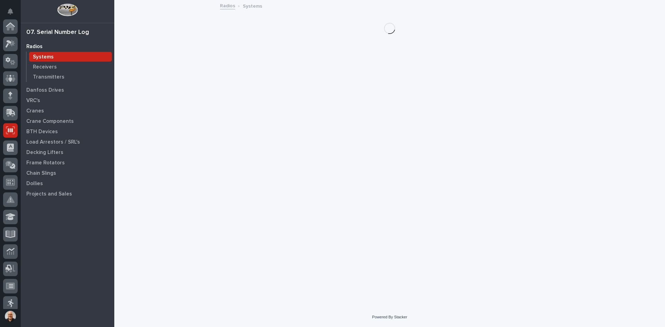
scroll to position [104, 0]
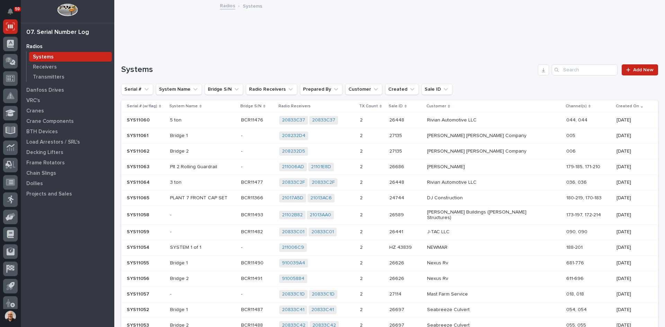
drag, startPoint x: 237, startPoint y: 43, endPoint x: 198, endPoint y: 29, distance: 41.8
click at [198, 29] on p at bounding box center [388, 27] width 534 height 10
